Goal: Navigation & Orientation: Find specific page/section

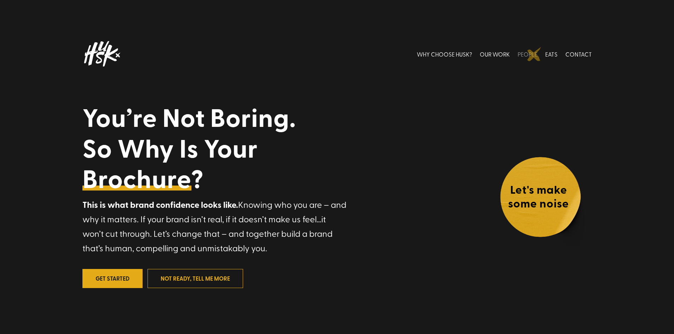
click at [534, 54] on link "PEOPLE" at bounding box center [528, 53] width 20 height 31
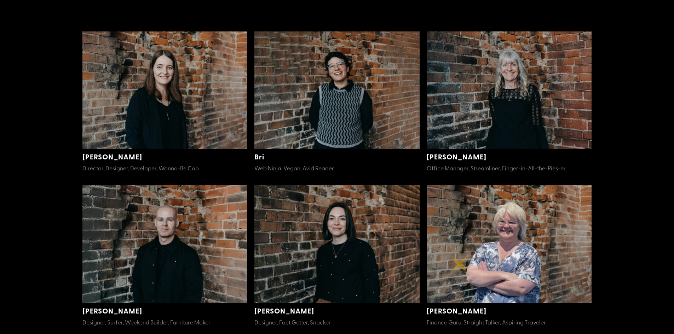
scroll to position [198, 0]
click at [181, 129] on img at bounding box center [164, 91] width 165 height 118
click at [344, 109] on img at bounding box center [336, 91] width 165 height 118
click at [110, 243] on img at bounding box center [164, 245] width 165 height 118
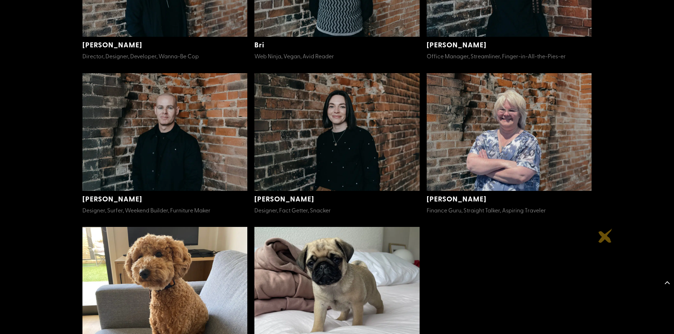
scroll to position [311, 0]
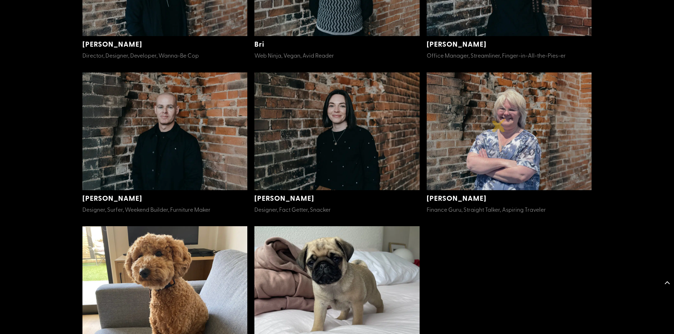
click at [499, 125] on img at bounding box center [509, 132] width 165 height 118
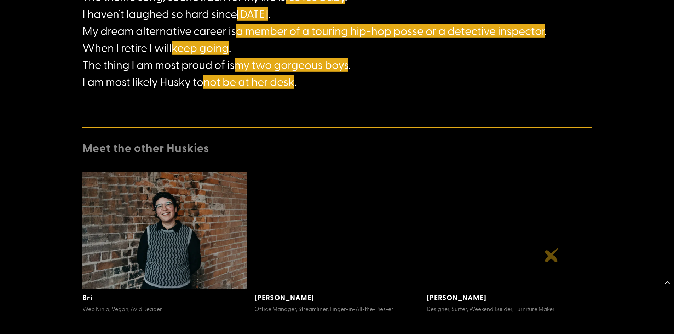
scroll to position [736, 0]
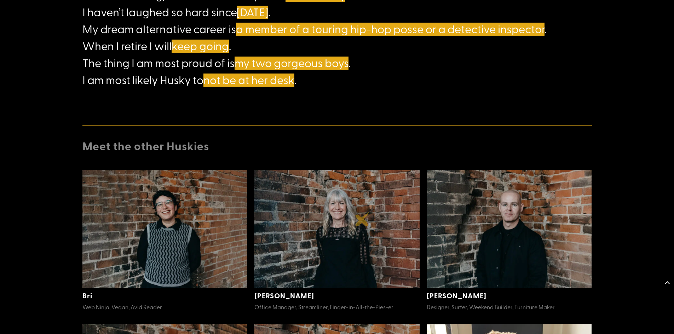
click at [362, 220] on img at bounding box center [336, 229] width 165 height 118
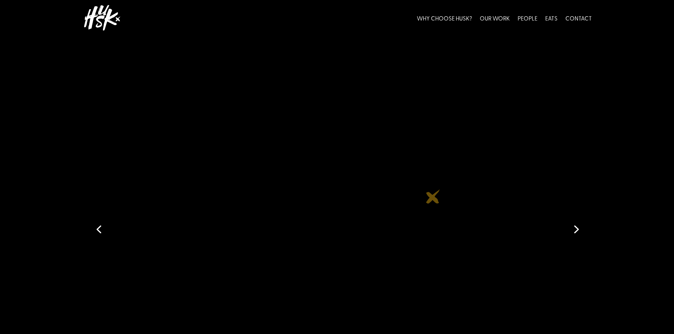
scroll to position [0, 0]
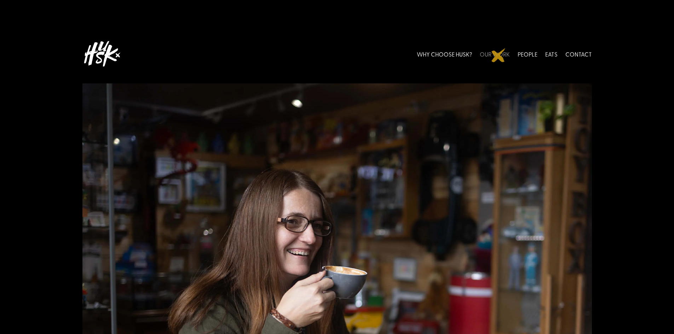
click at [498, 55] on link "OUR WORK" at bounding box center [495, 53] width 30 height 31
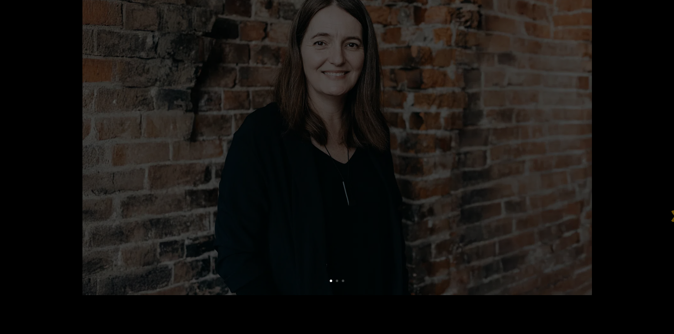
scroll to position [142, 0]
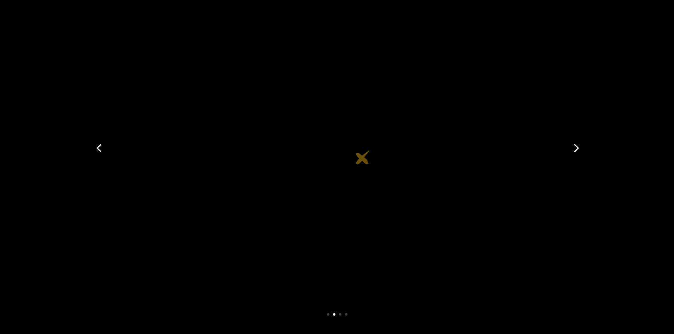
scroll to position [113, 0]
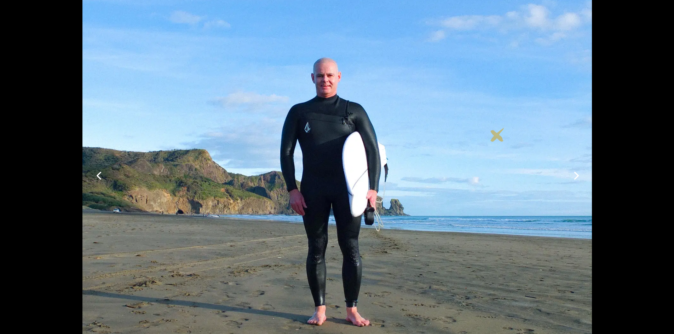
scroll to position [28, 0]
